Goal: Information Seeking & Learning: Learn about a topic

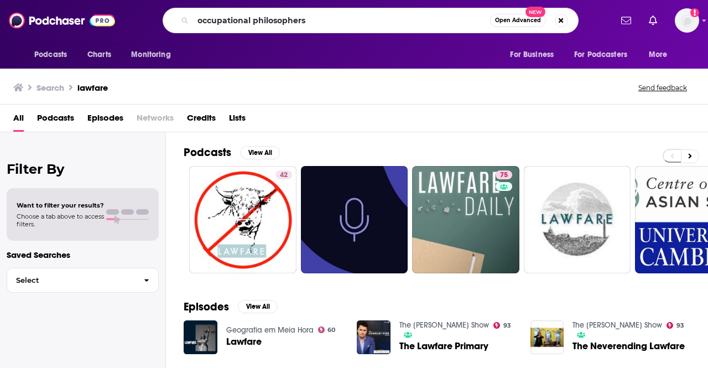
type input "occupational philosophers"
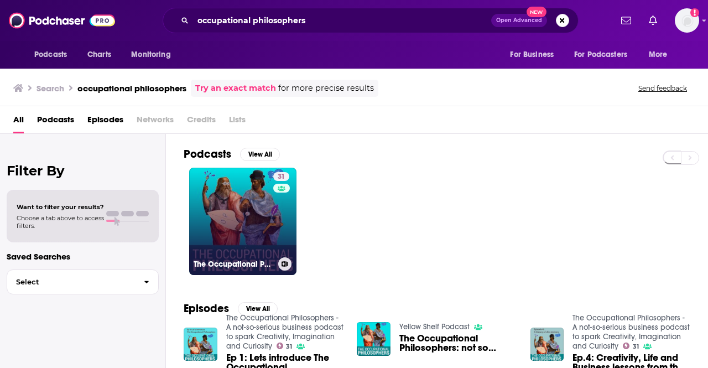
click at [237, 225] on link "31 The Occupational Philosophers - A not-so-serious business podcast to spark C…" at bounding box center [242, 221] width 107 height 107
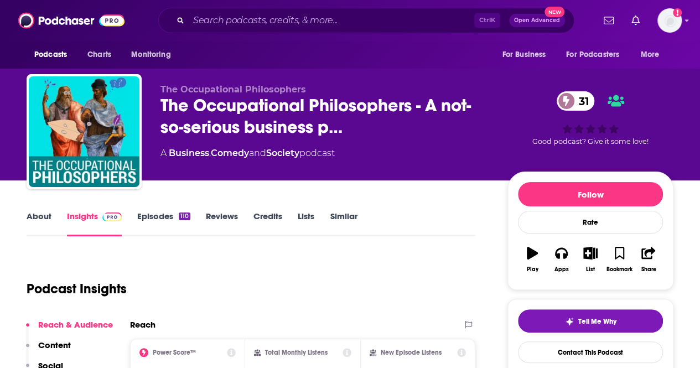
scroll to position [93, 0]
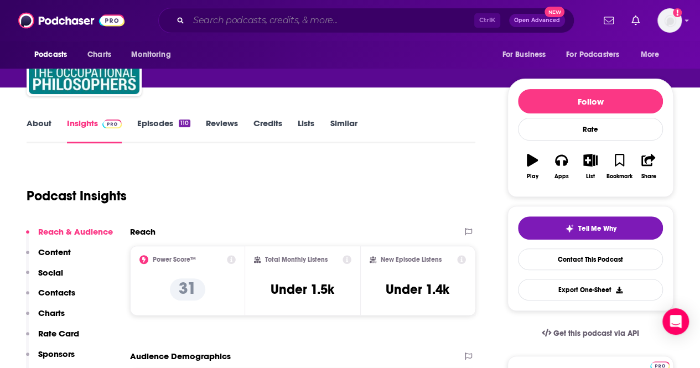
click at [207, 19] on input "Search podcasts, credits, & more..." at bounding box center [331, 21] width 285 height 18
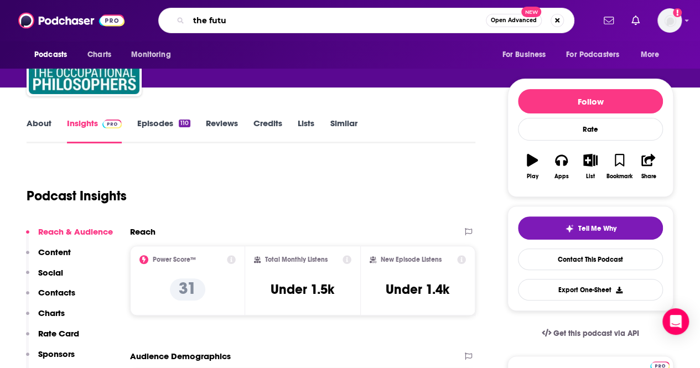
type input "the futur"
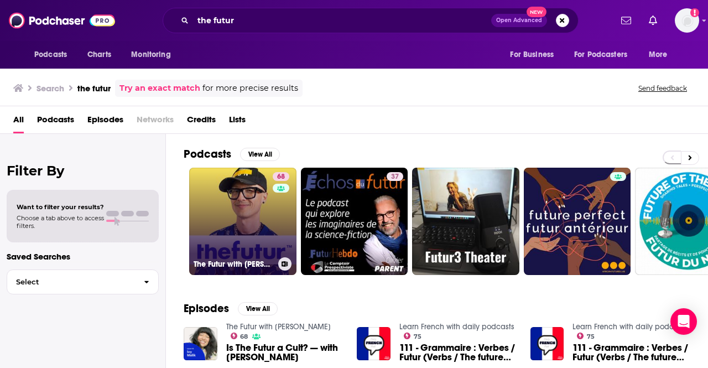
click at [257, 262] on h3 "The Futur with [PERSON_NAME]" at bounding box center [234, 263] width 80 height 9
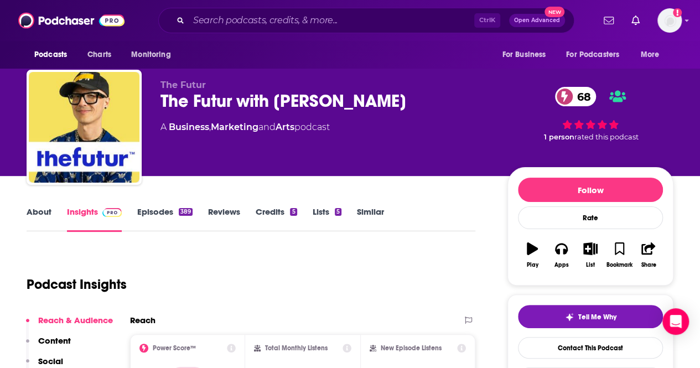
scroll to position [4, 0]
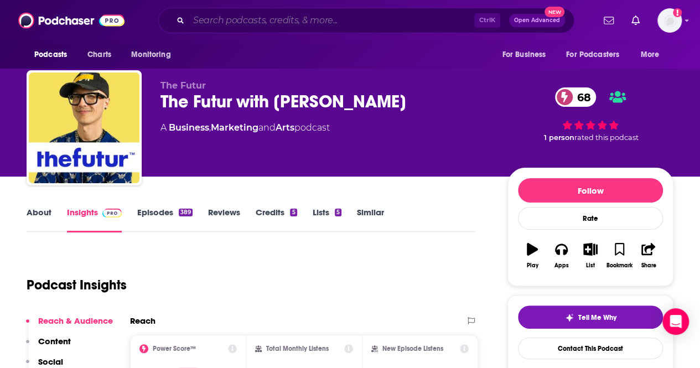
click at [252, 24] on input "Search podcasts, credits, & more..." at bounding box center [331, 21] width 285 height 18
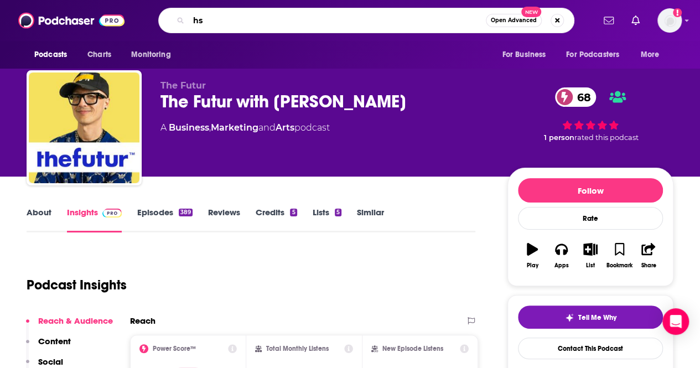
type input "h"
type input "she pivots"
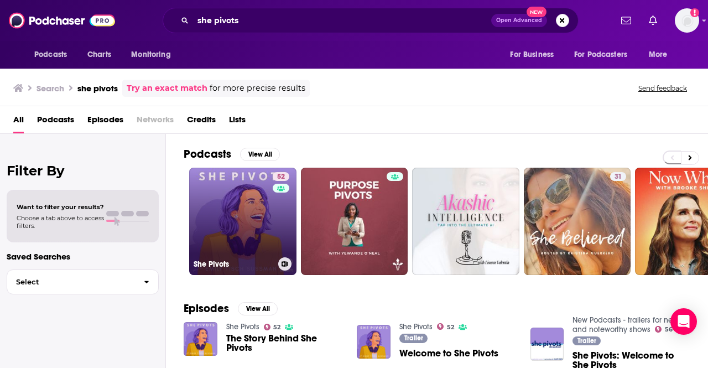
click at [239, 188] on link "52 She Pivots" at bounding box center [242, 221] width 107 height 107
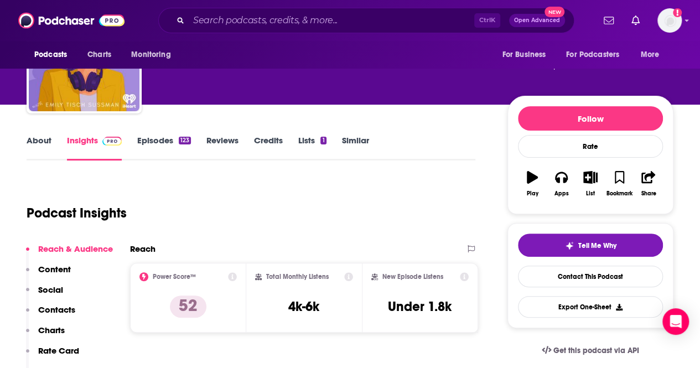
scroll to position [80, 0]
